Goal: Information Seeking & Learning: Learn about a topic

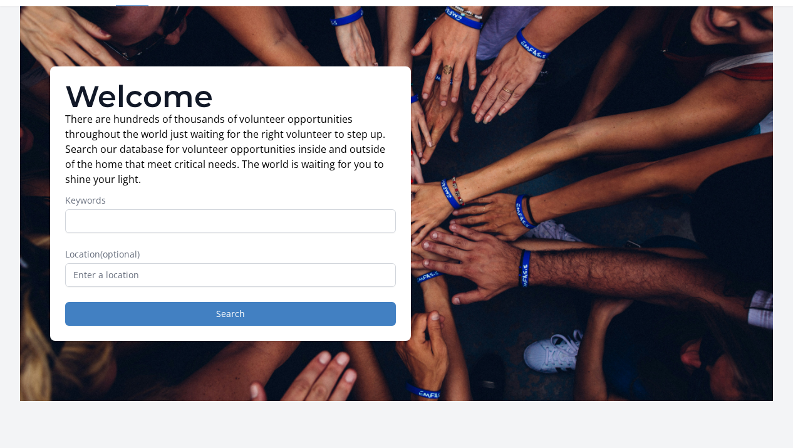
scroll to position [41, 0]
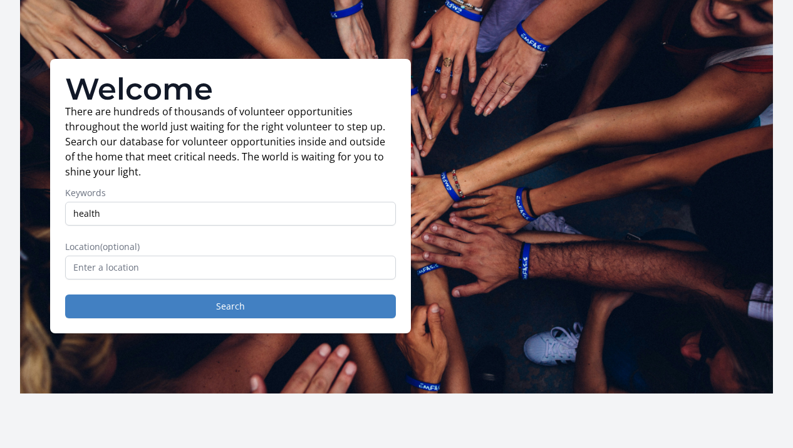
type input "health"
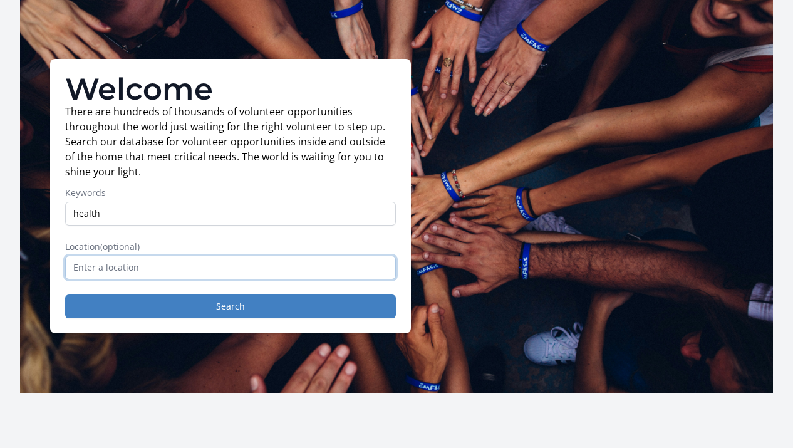
click at [171, 269] on input "text" at bounding box center [230, 268] width 331 height 24
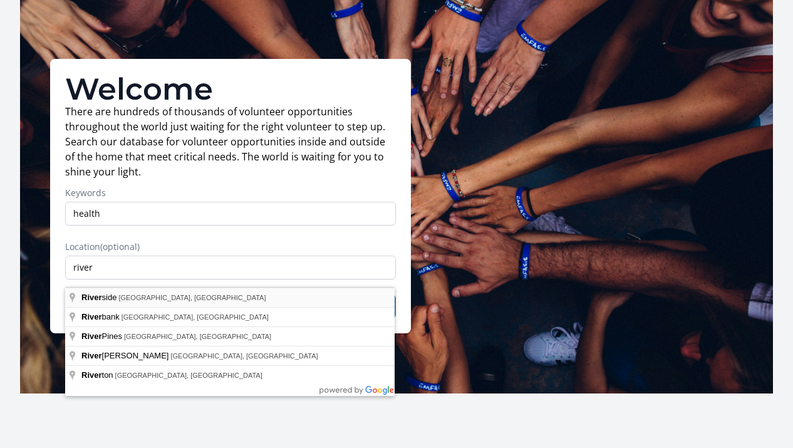
type input "[GEOGRAPHIC_DATA], [GEOGRAPHIC_DATA], [GEOGRAPHIC_DATA]"
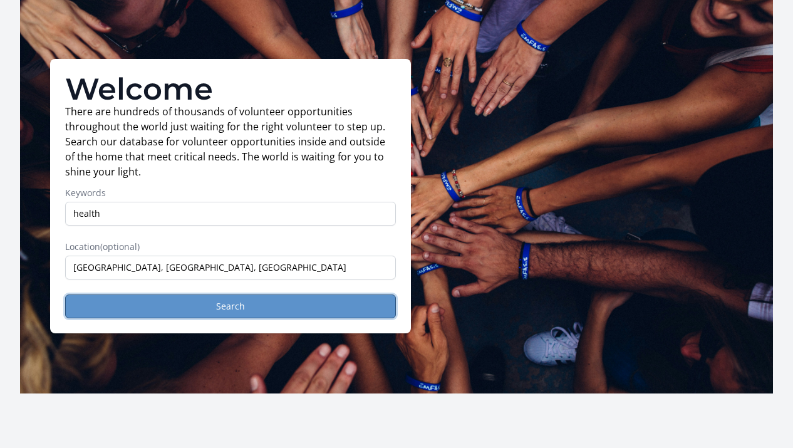
click at [147, 313] on button "Search" at bounding box center [230, 307] width 331 height 24
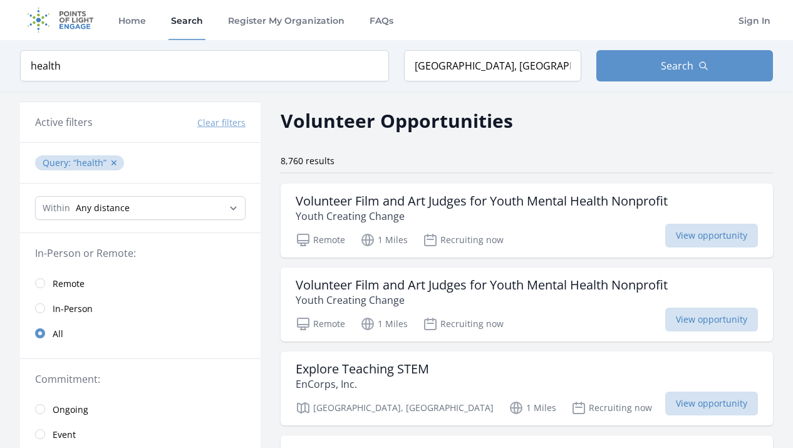
click at [73, 18] on img at bounding box center [60, 20] width 81 height 40
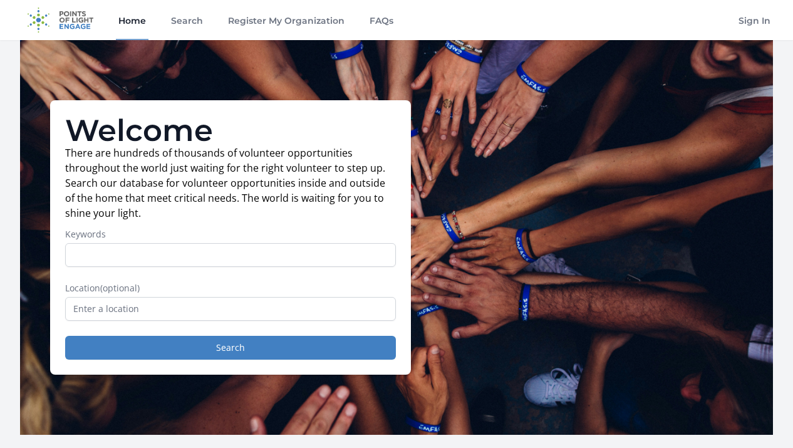
click at [449, 137] on div "Welcome There are hundreds of thousands of volunteer opportunities throughout t…" at bounding box center [396, 237] width 753 height 395
